Goal: Navigation & Orientation: Find specific page/section

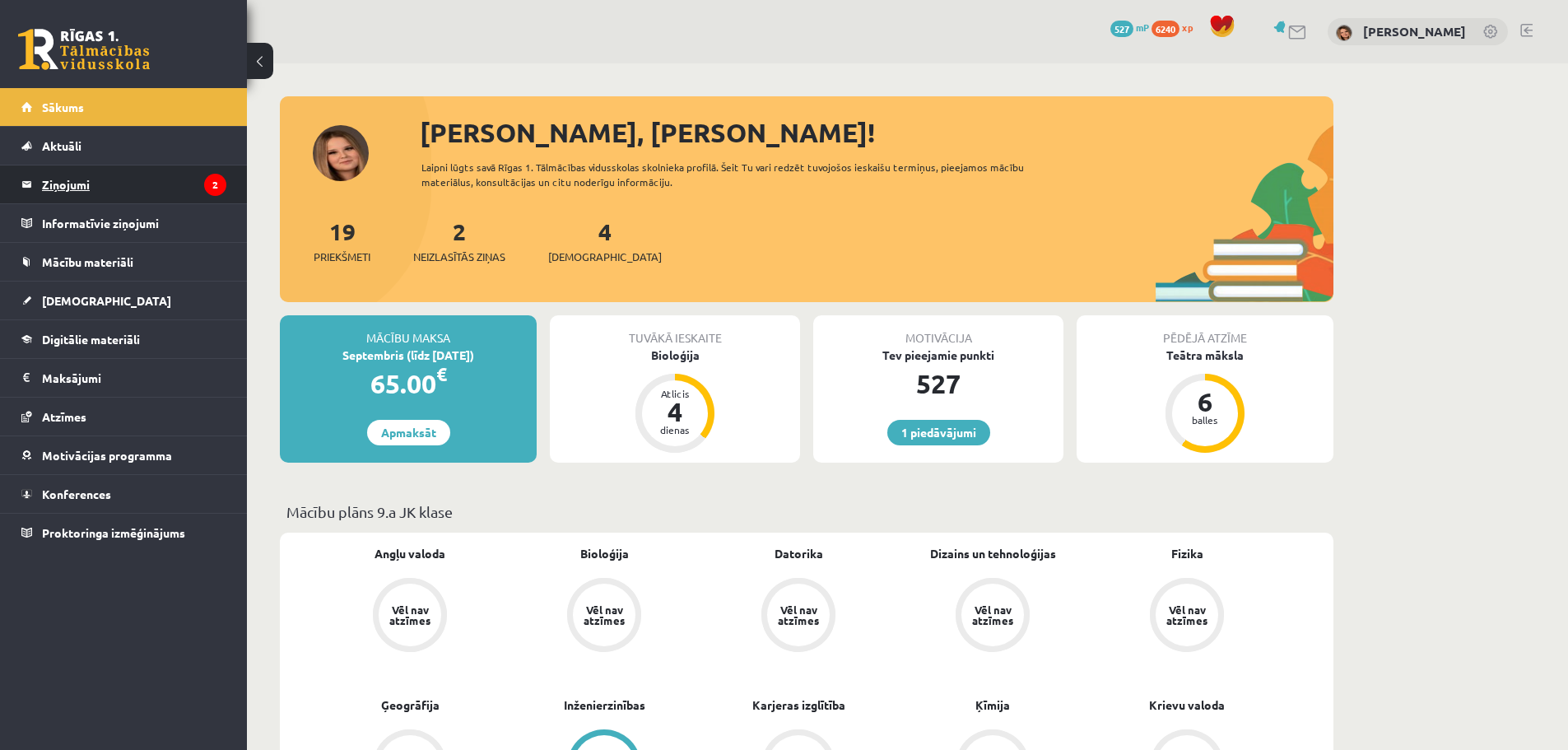
click at [159, 184] on legend "Ziņojumi 2" at bounding box center [134, 184] width 184 height 38
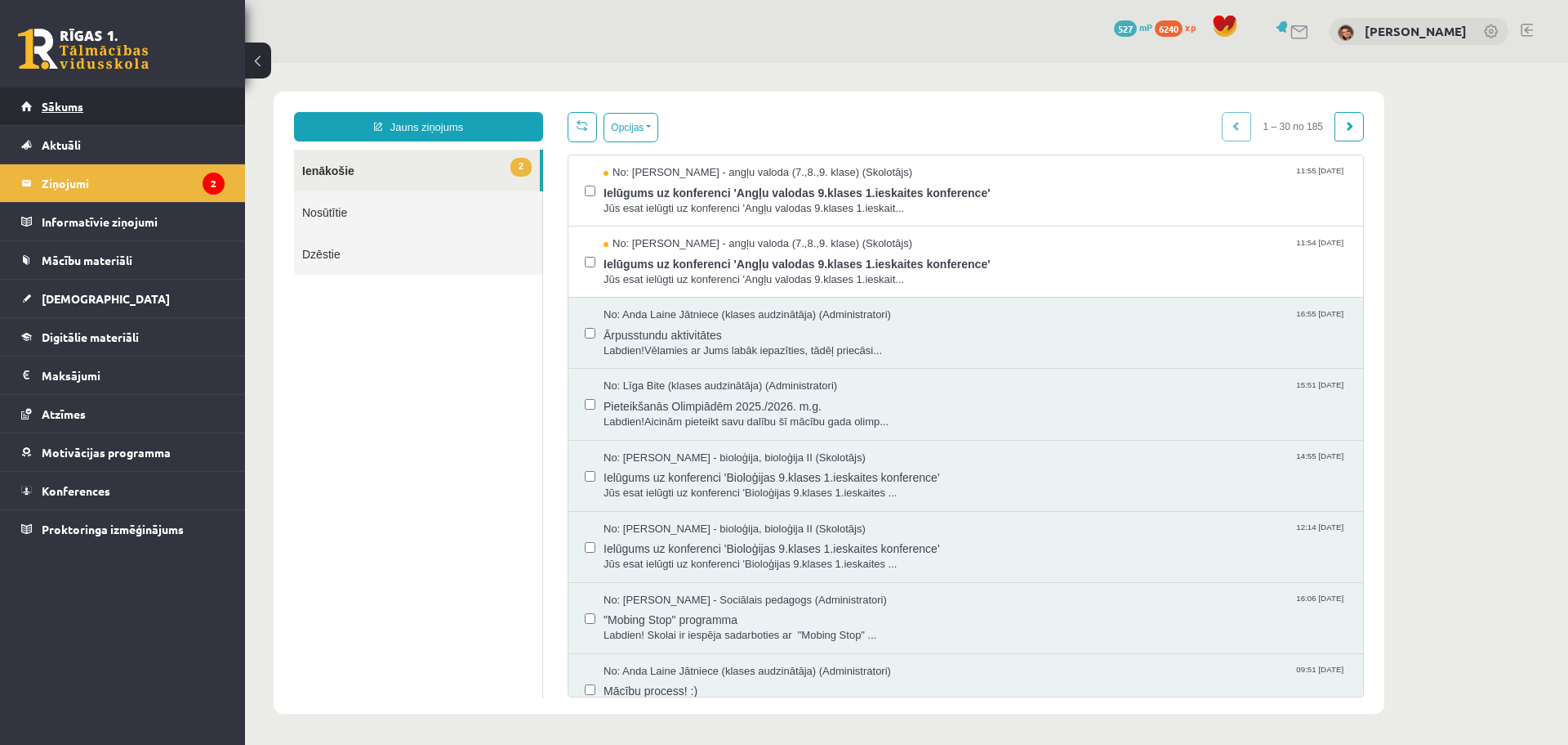
click at [82, 104] on span "Sākums" at bounding box center [61, 106] width 41 height 14
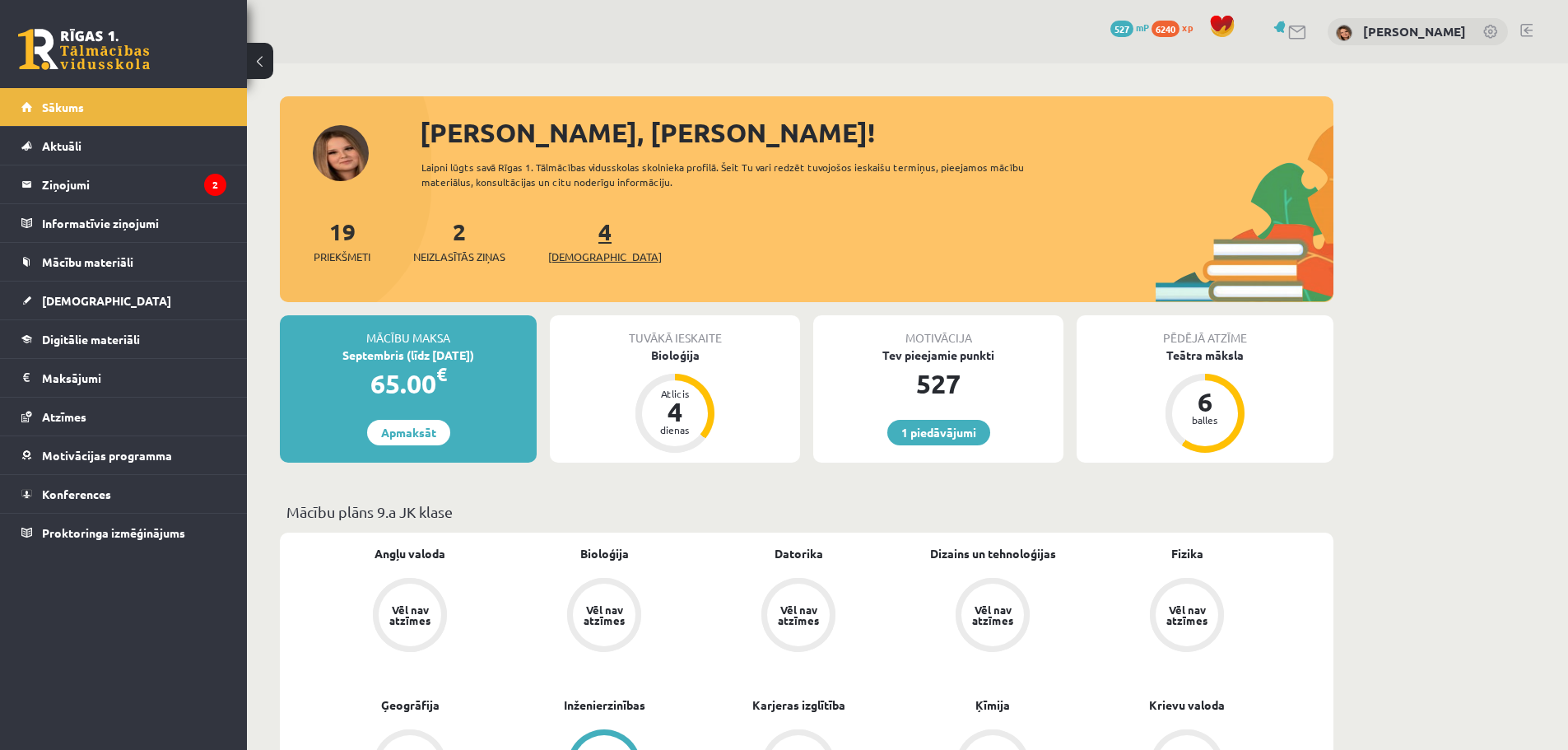
click at [575, 237] on link "4 Ieskaites" at bounding box center [604, 241] width 113 height 48
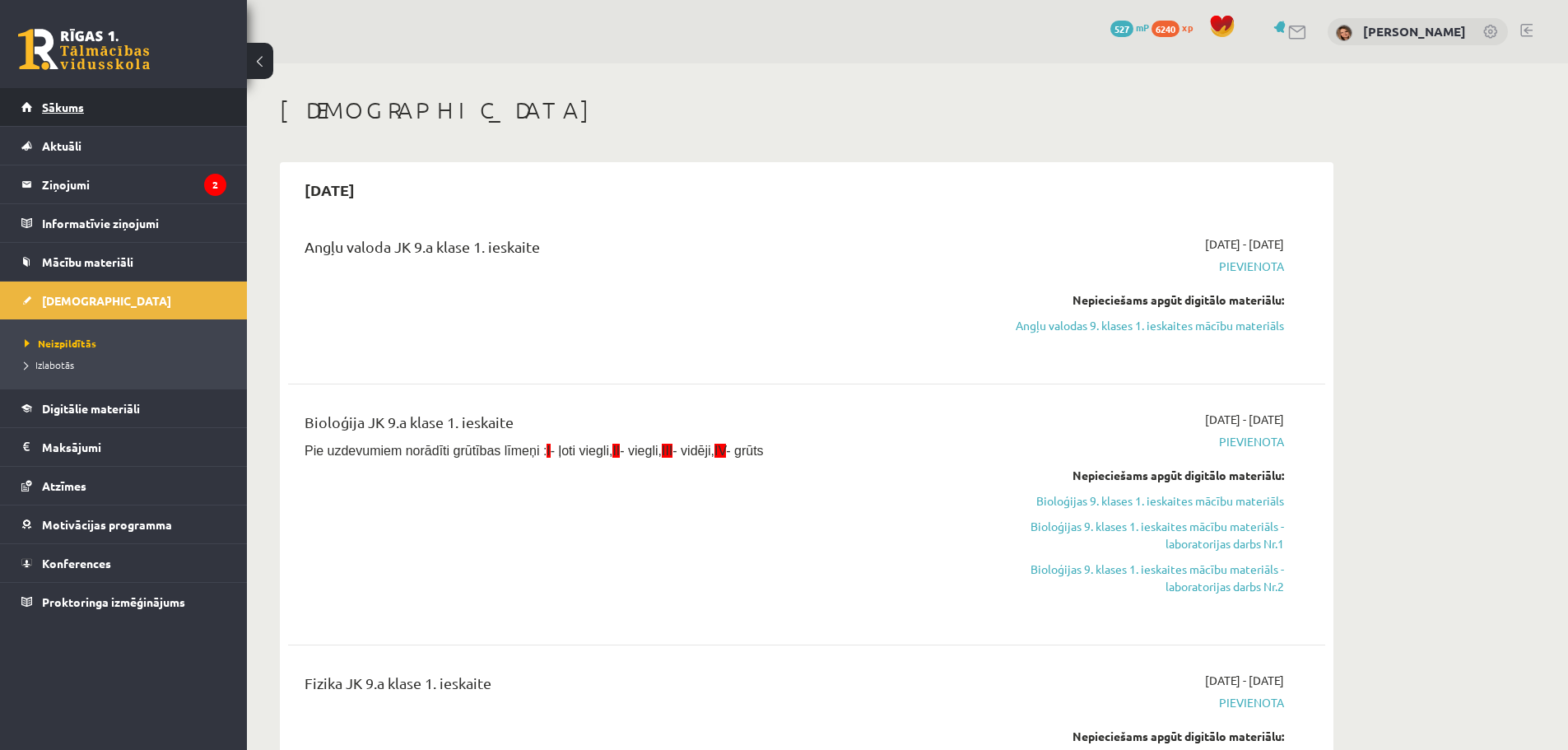
click at [75, 105] on span "Sākums" at bounding box center [62, 106] width 42 height 15
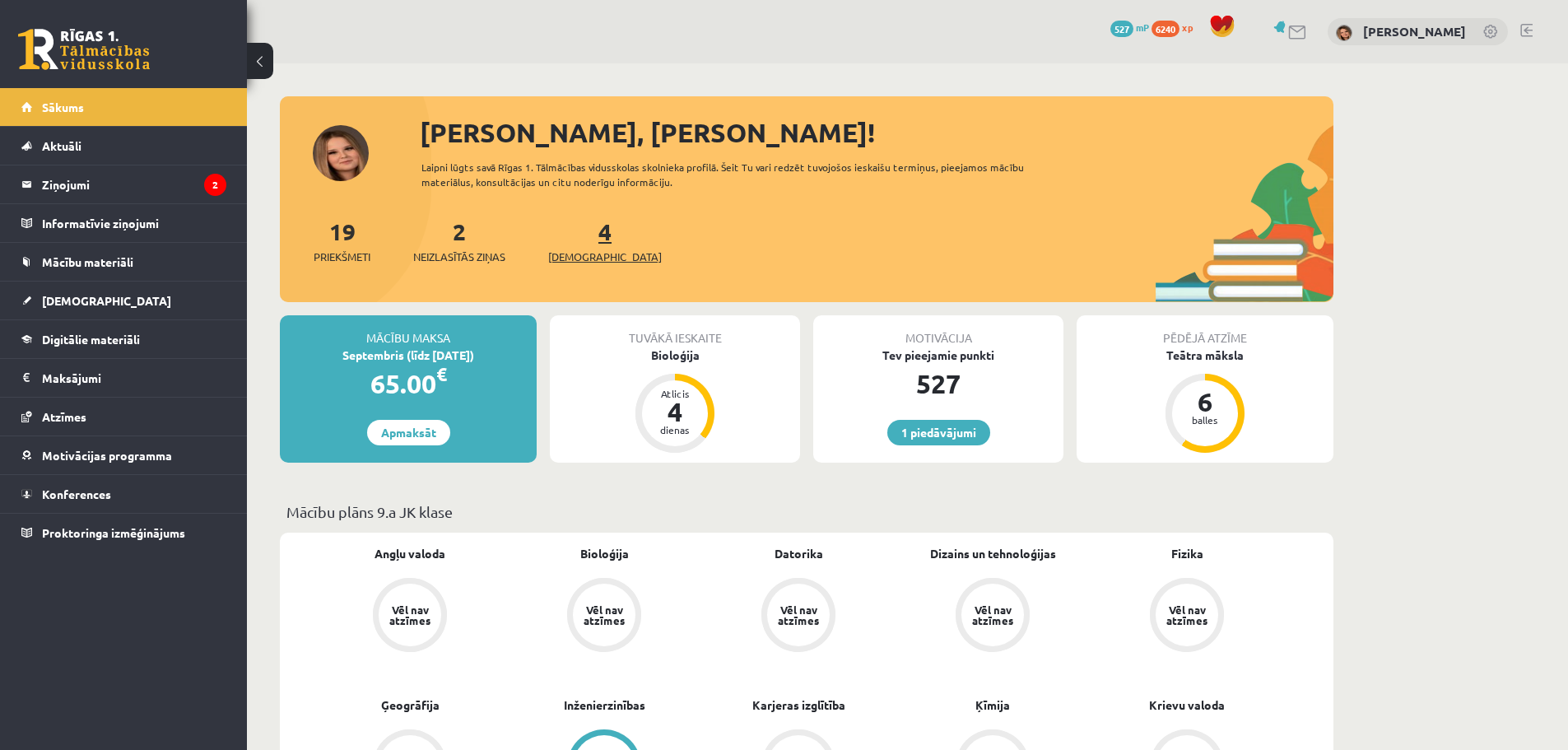
click at [580, 237] on link "4 Ieskaites" at bounding box center [604, 241] width 113 height 48
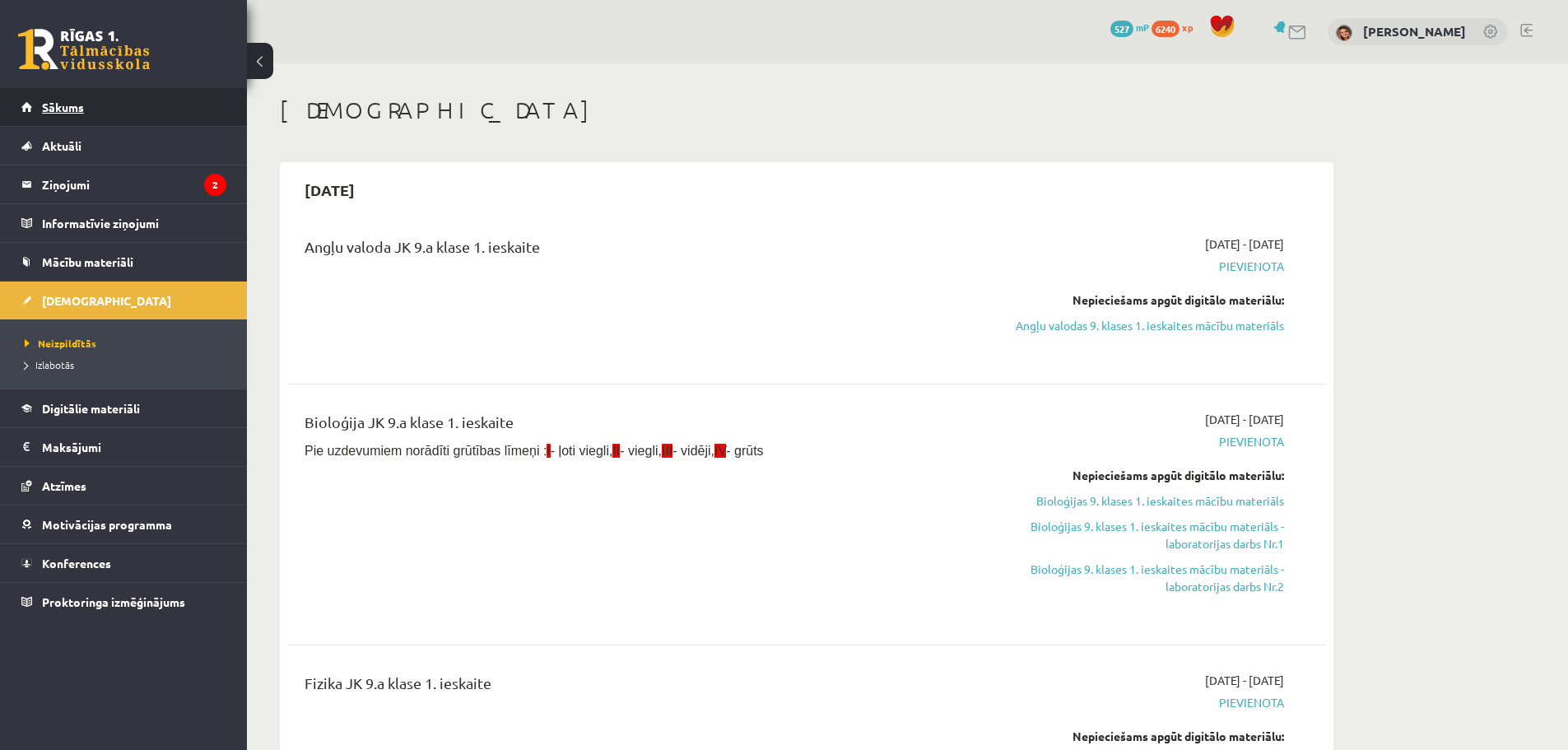
click at [61, 105] on span "Sākums" at bounding box center [62, 106] width 42 height 15
